Goal: Browse casually

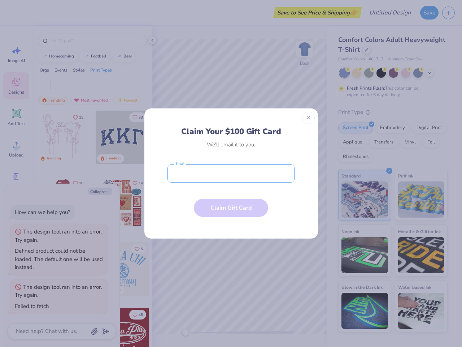
type textarea "x"
click at [231, 173] on input "email" at bounding box center [231, 173] width 127 height 18
click at [309, 118] on button "Close" at bounding box center [309, 118] width 12 height 12
